Goal: Check status: Check status

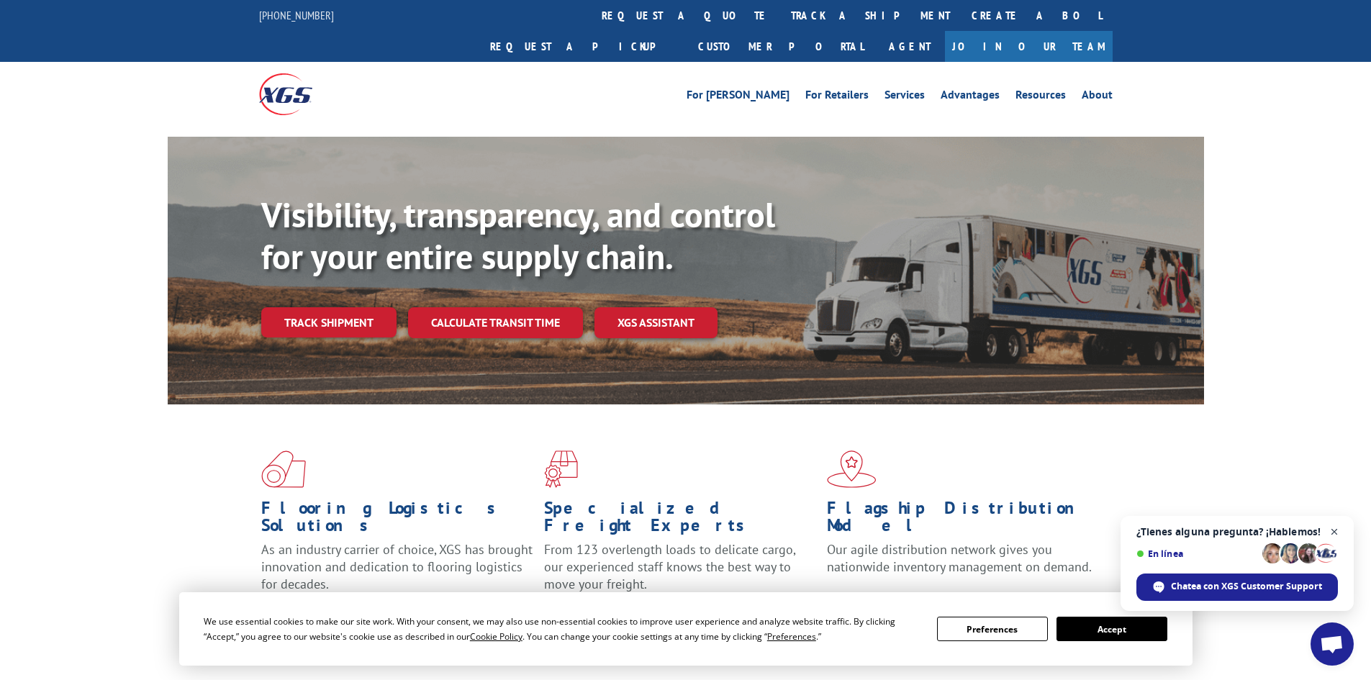
click at [1335, 528] on span "Chat abierto" at bounding box center [1335, 532] width 18 height 18
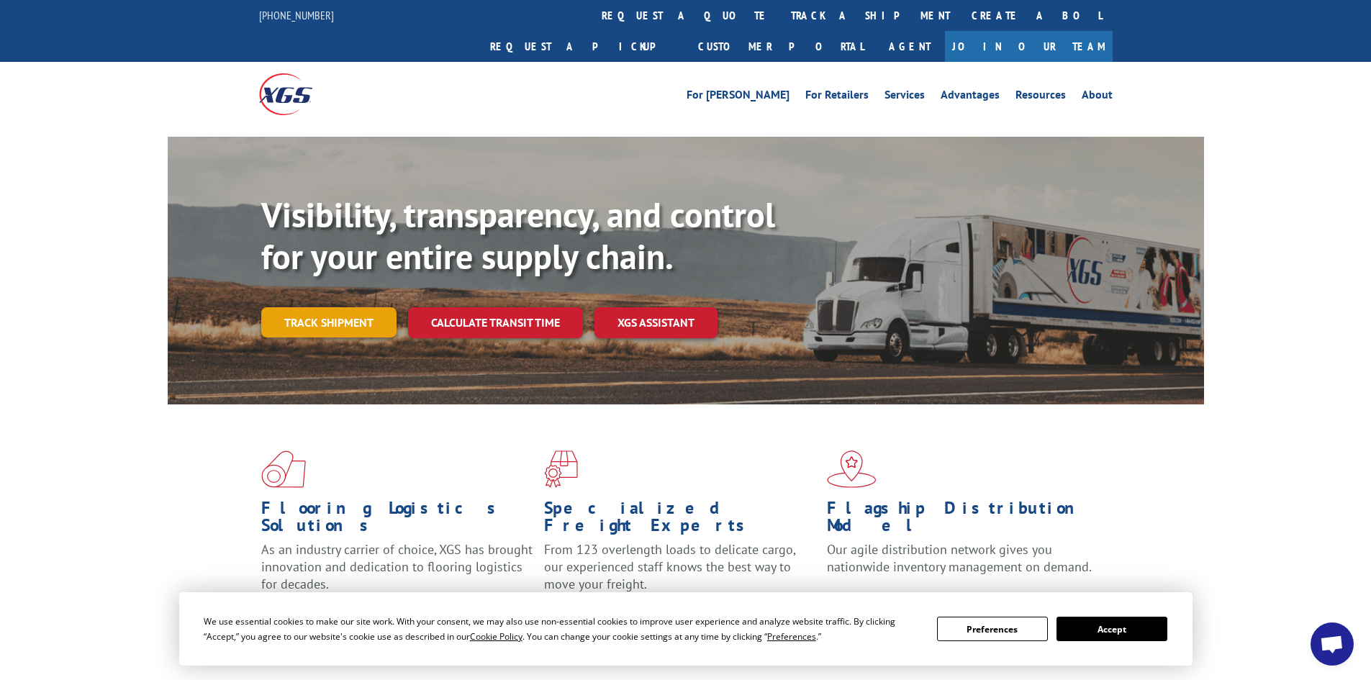
click at [341, 307] on link "Track shipment" at bounding box center [328, 322] width 135 height 30
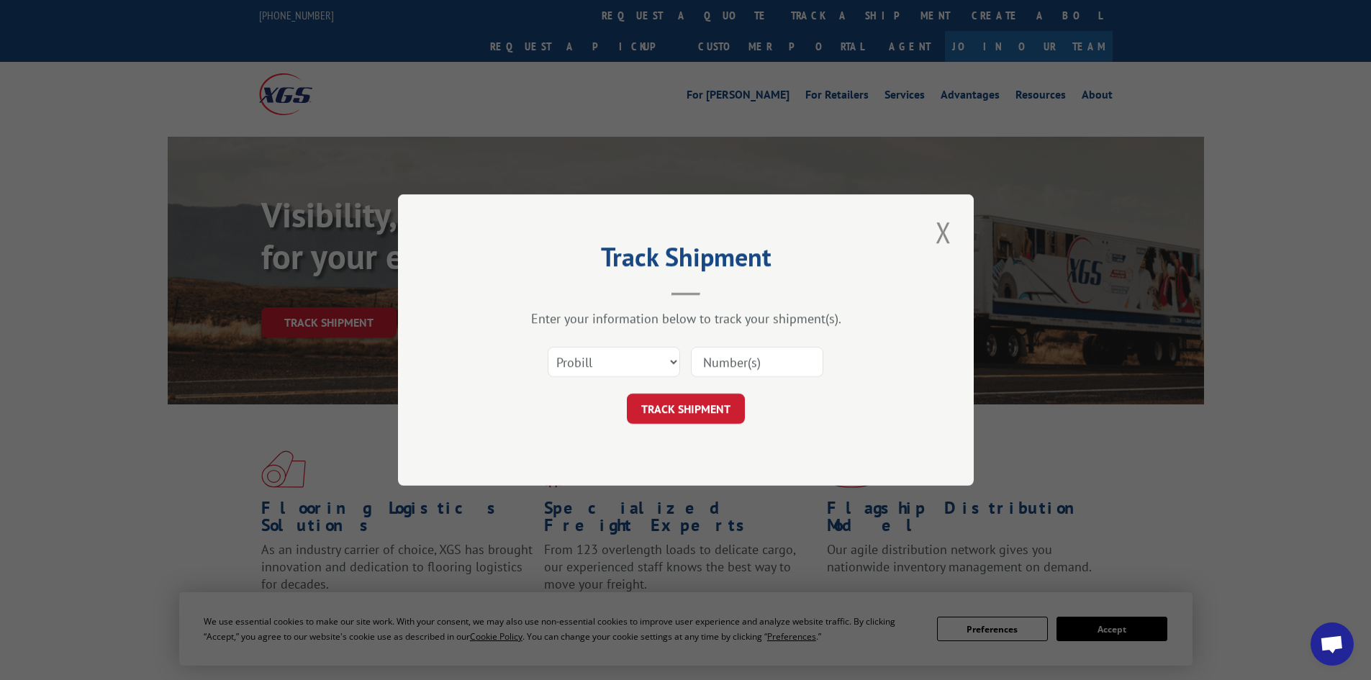
click at [723, 359] on input at bounding box center [757, 362] width 132 height 30
click at [663, 367] on select "Select category... Probill BOL PO" at bounding box center [614, 362] width 132 height 30
click at [548, 347] on select "Select category... Probill BOL PO" at bounding box center [614, 362] width 132 height 30
click at [734, 358] on input at bounding box center [757, 362] width 132 height 30
paste input "17536886"
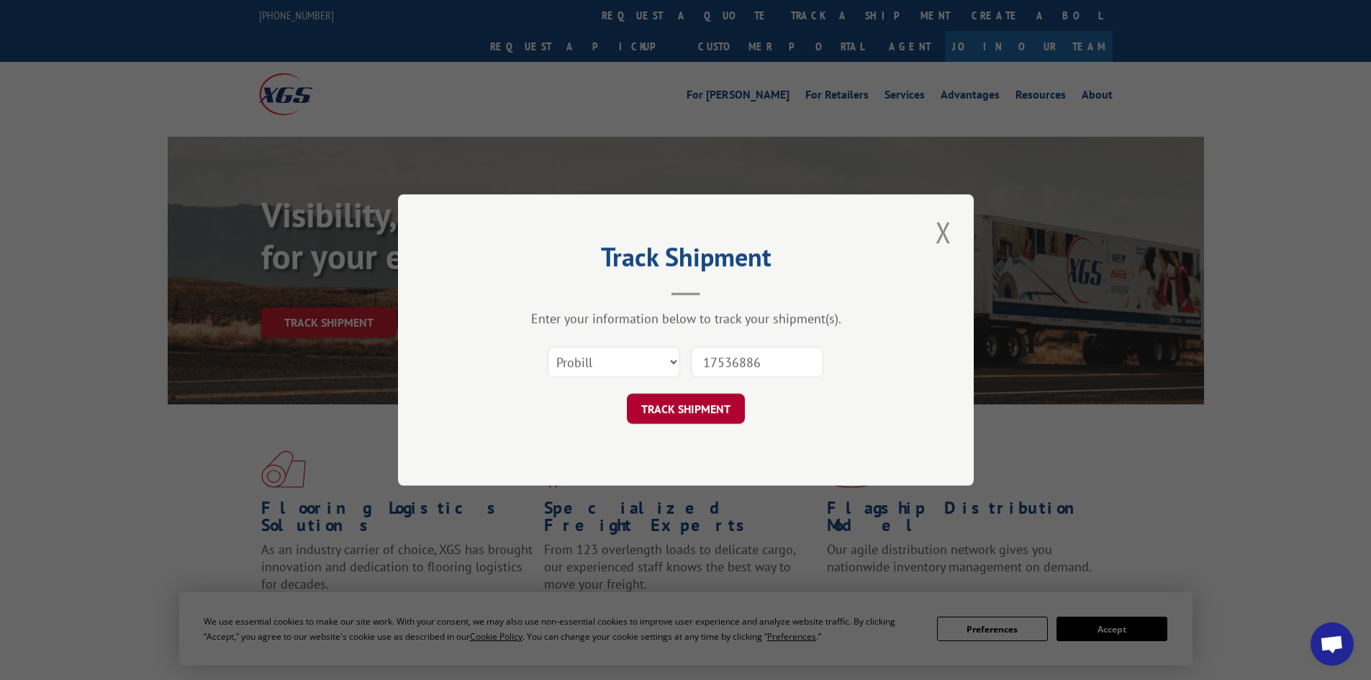
type input "17536886"
click at [706, 415] on button "TRACK SHIPMENT" at bounding box center [686, 409] width 118 height 30
